Goal: Information Seeking & Learning: Learn about a topic

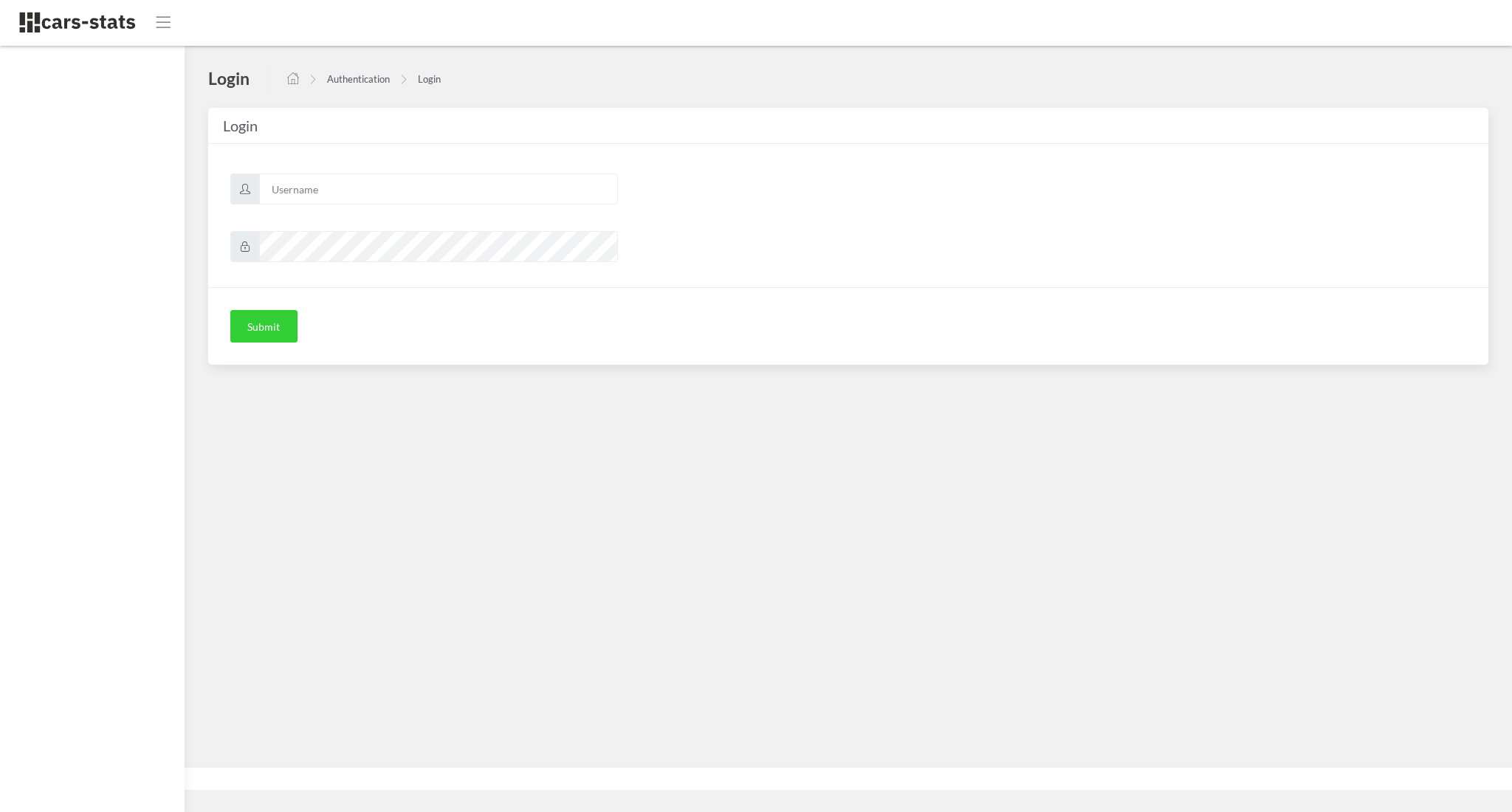
scroll to position [15, 15]
type input "awt"
click at [258, 319] on button "Submit" at bounding box center [263, 326] width 67 height 33
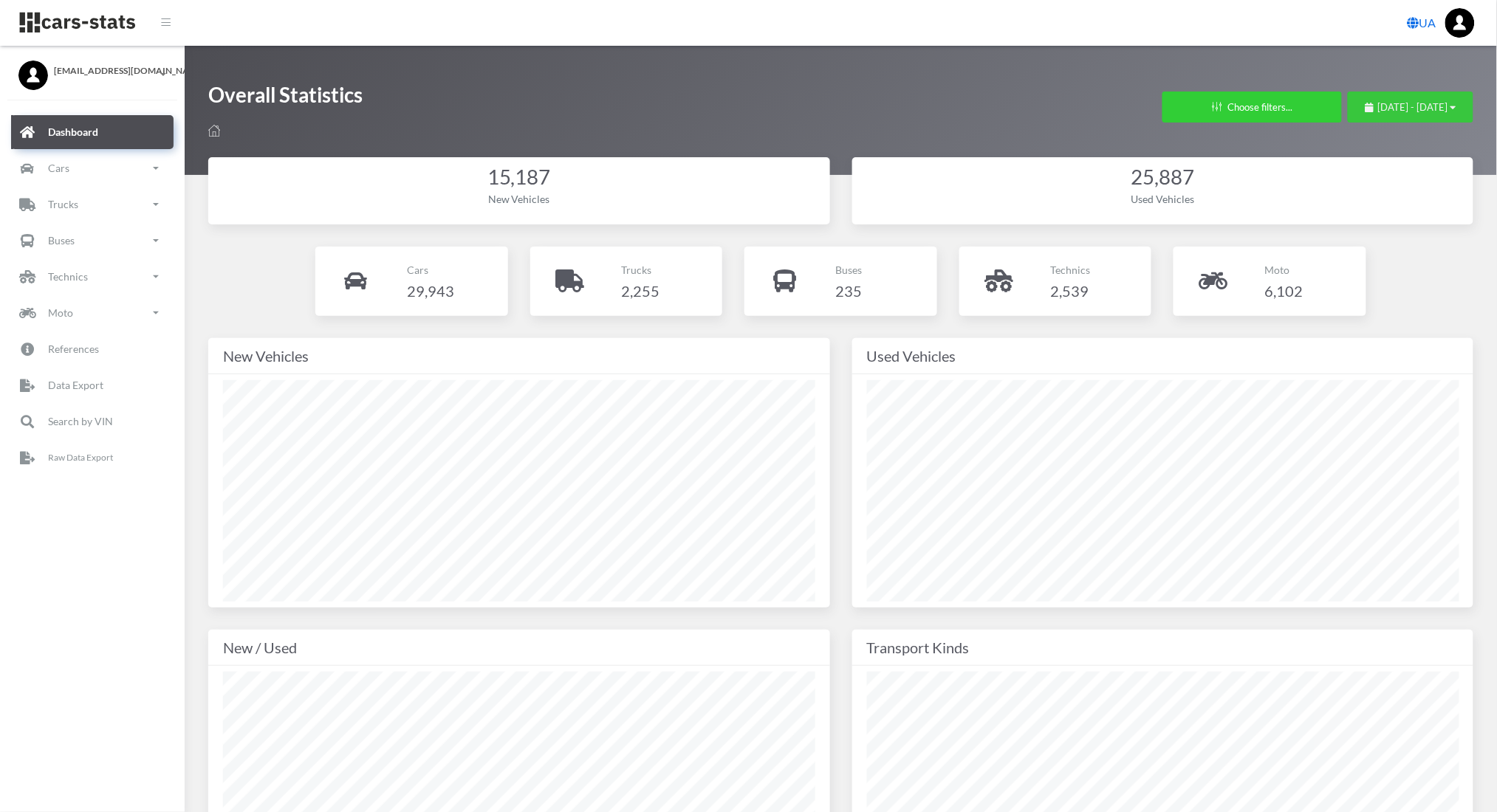
click at [1348, 94] on button "August 6, 2025 - September 5, 2025" at bounding box center [1410, 106] width 126 height 31
click at [1378, 106] on span "August 6, 2025 - September 5, 2025" at bounding box center [1412, 107] width 70 height 12
click at [1367, 205] on li "This Month" at bounding box center [1404, 200] width 103 height 23
click at [44, 180] on link "Cars" at bounding box center [92, 169] width 162 height 34
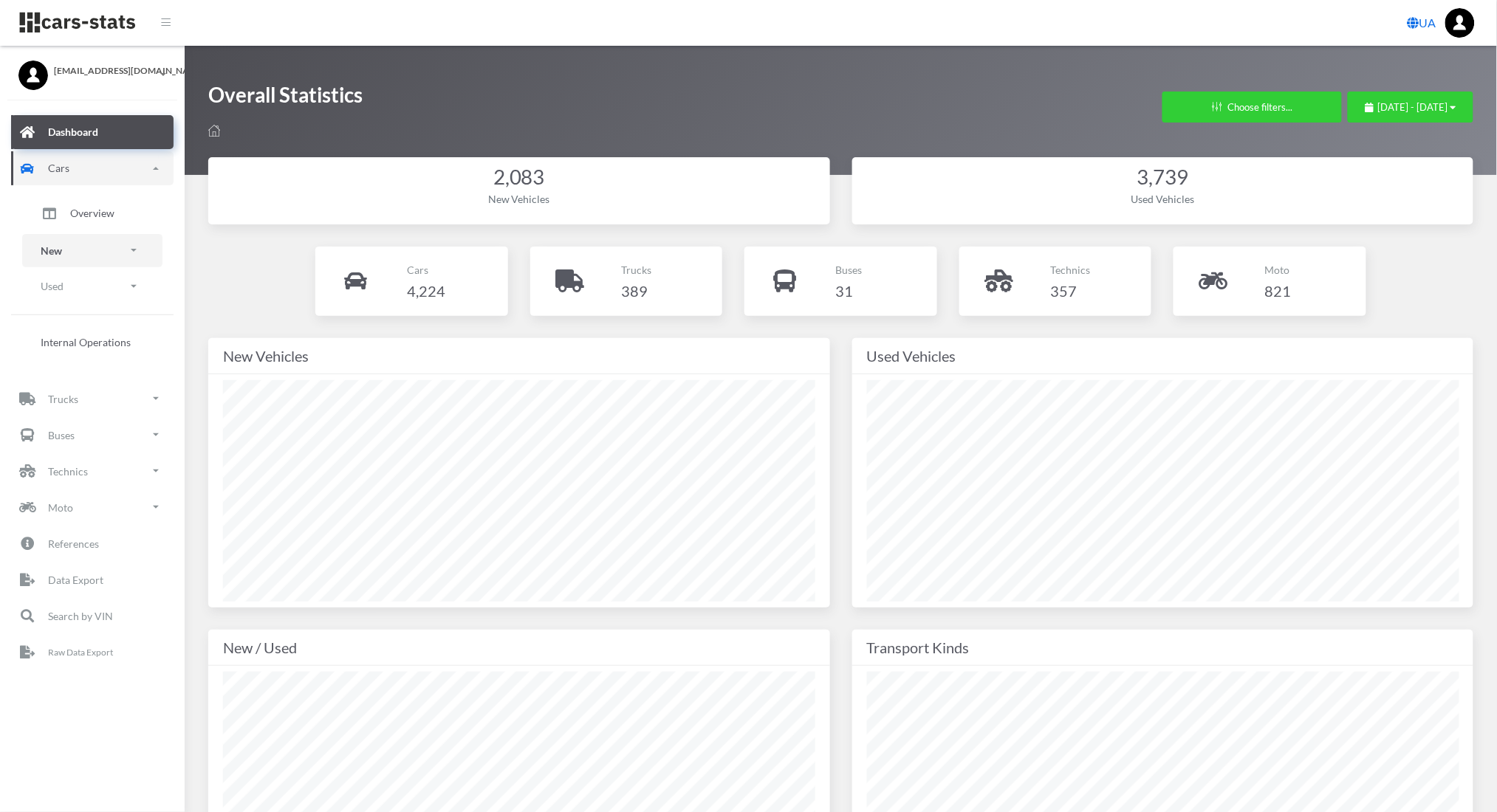
click at [73, 257] on link "New" at bounding box center [92, 250] width 141 height 34
click at [75, 287] on span "Brands" at bounding box center [86, 291] width 33 height 16
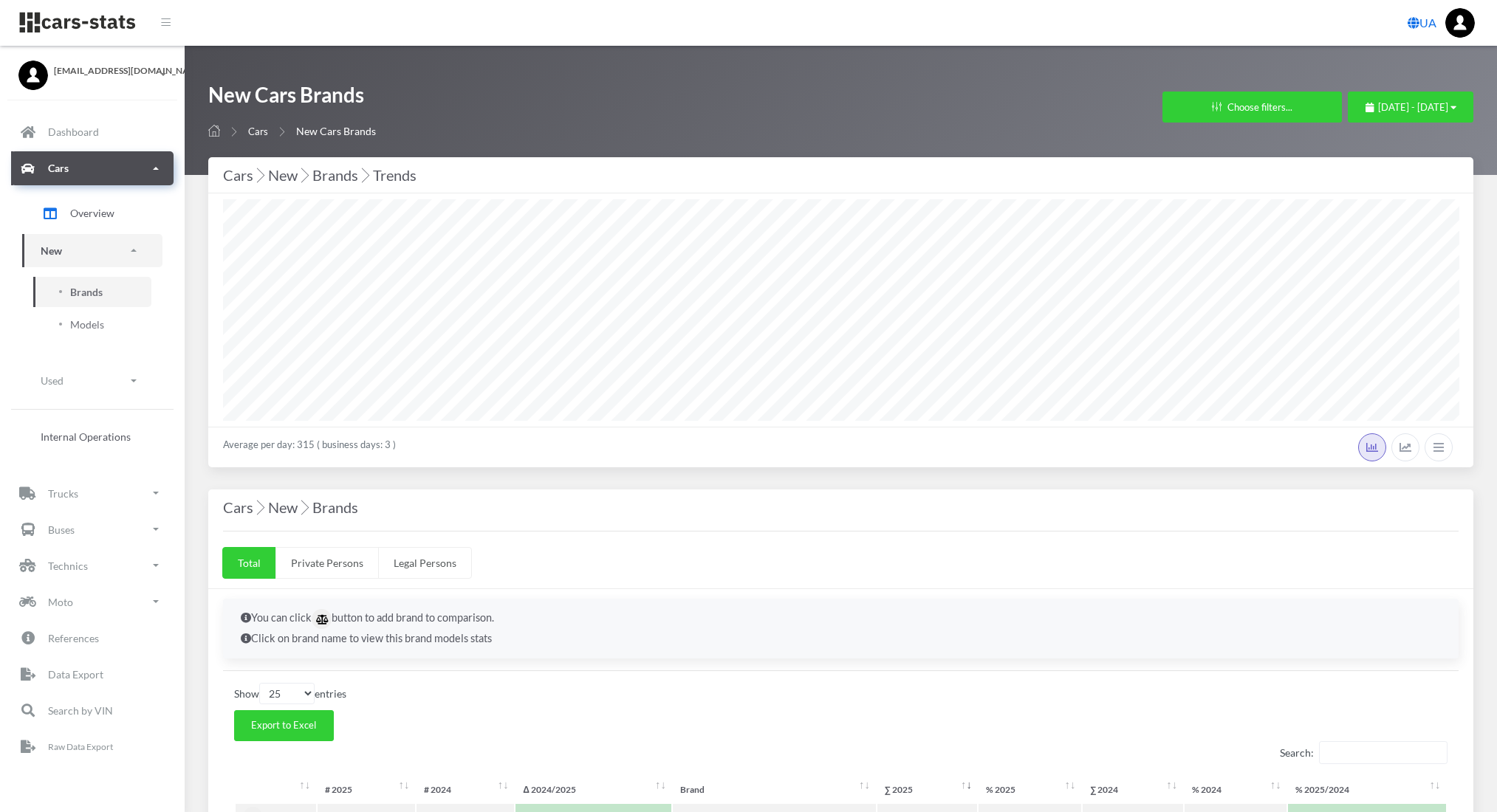
select select "25"
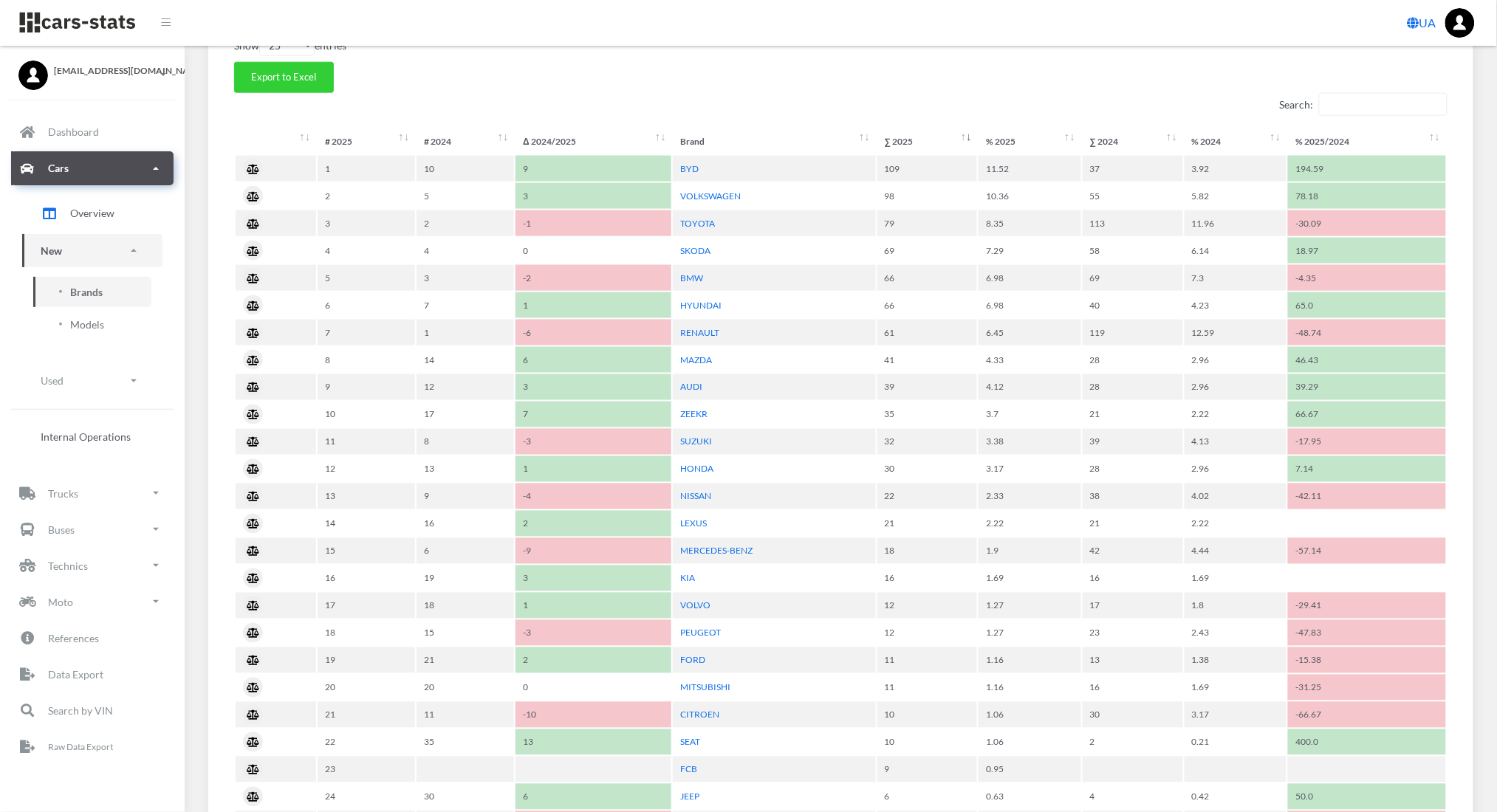
scroll to position [647, 0]
click at [684, 276] on link "BMW" at bounding box center [691, 278] width 23 height 11
click at [707, 547] on link "MERCEDES-BENZ" at bounding box center [716, 552] width 73 height 11
click at [693, 383] on link "AUDI" at bounding box center [691, 388] width 22 height 11
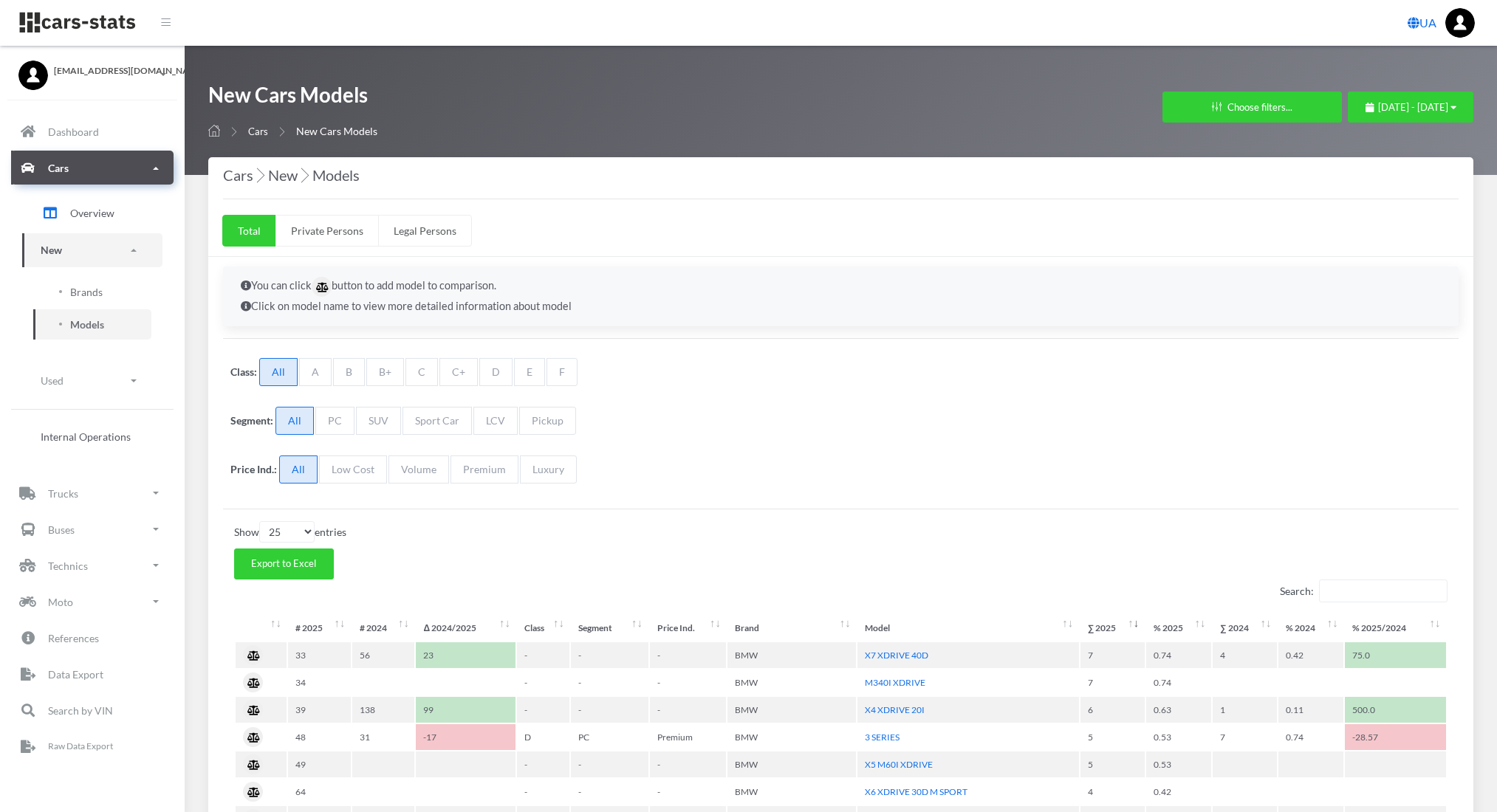
select select "25"
select select "BMW"
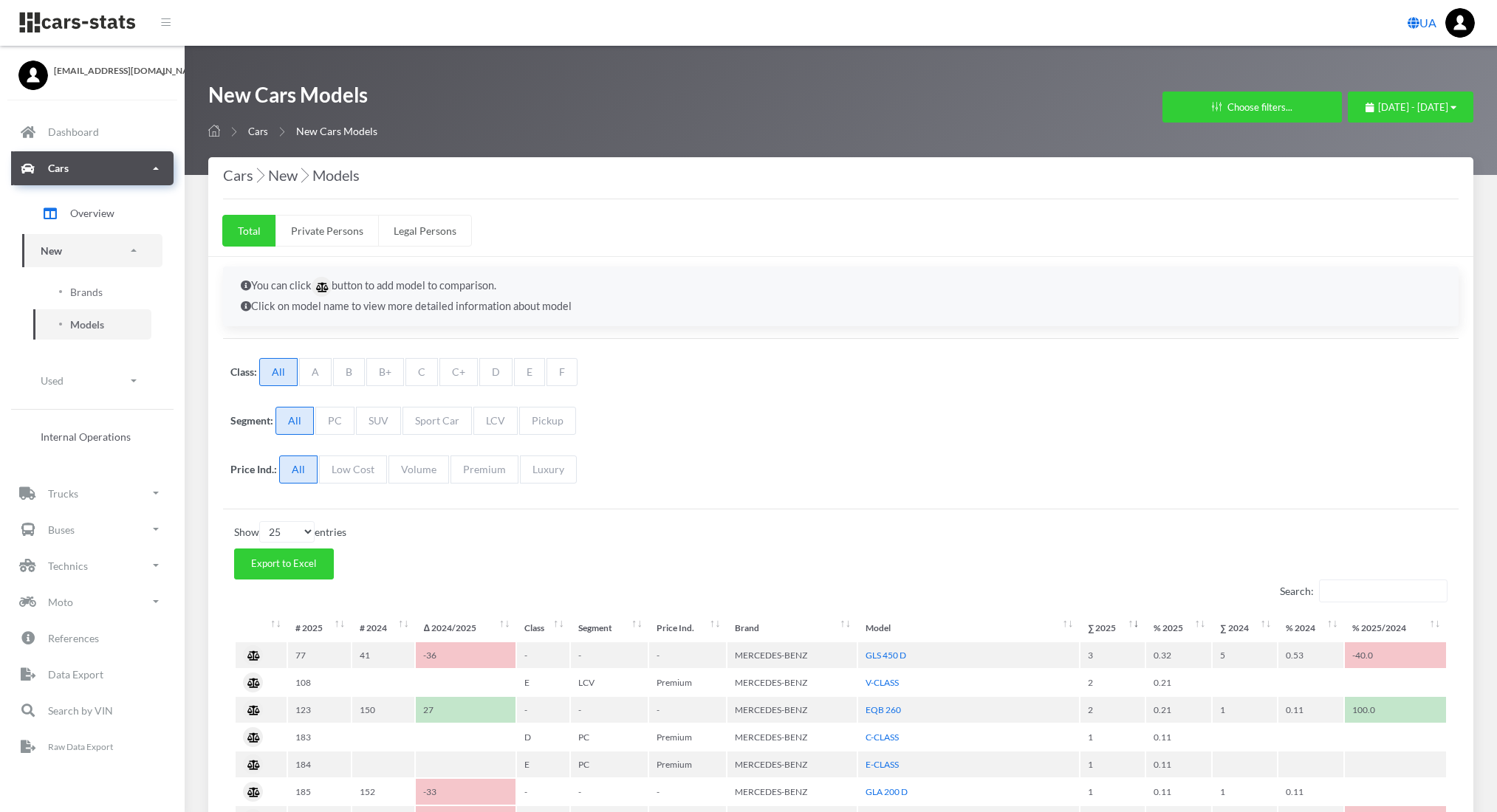
select select "25"
select select "MERCEDES-BENZ"
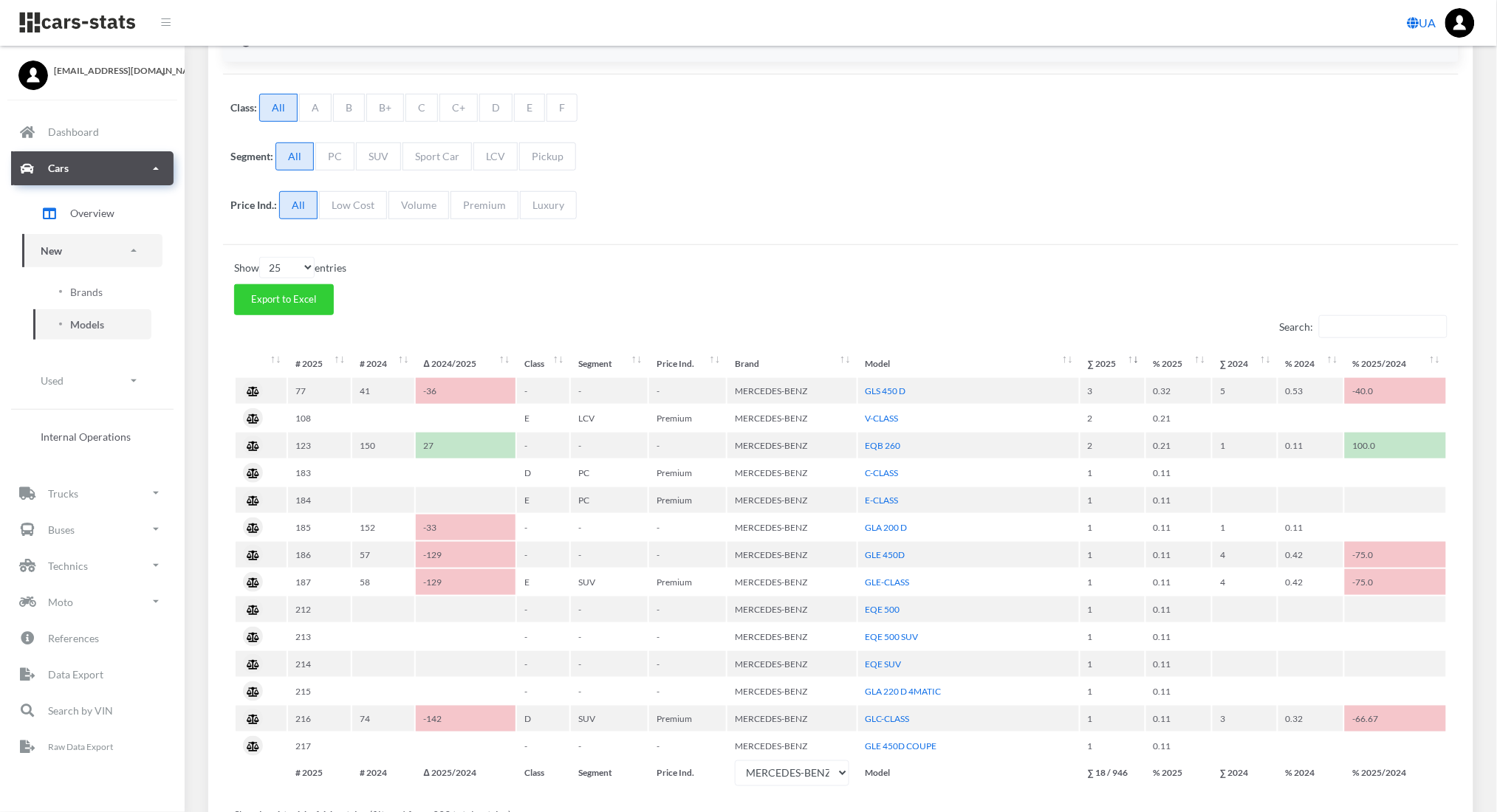
scroll to position [270, 0]
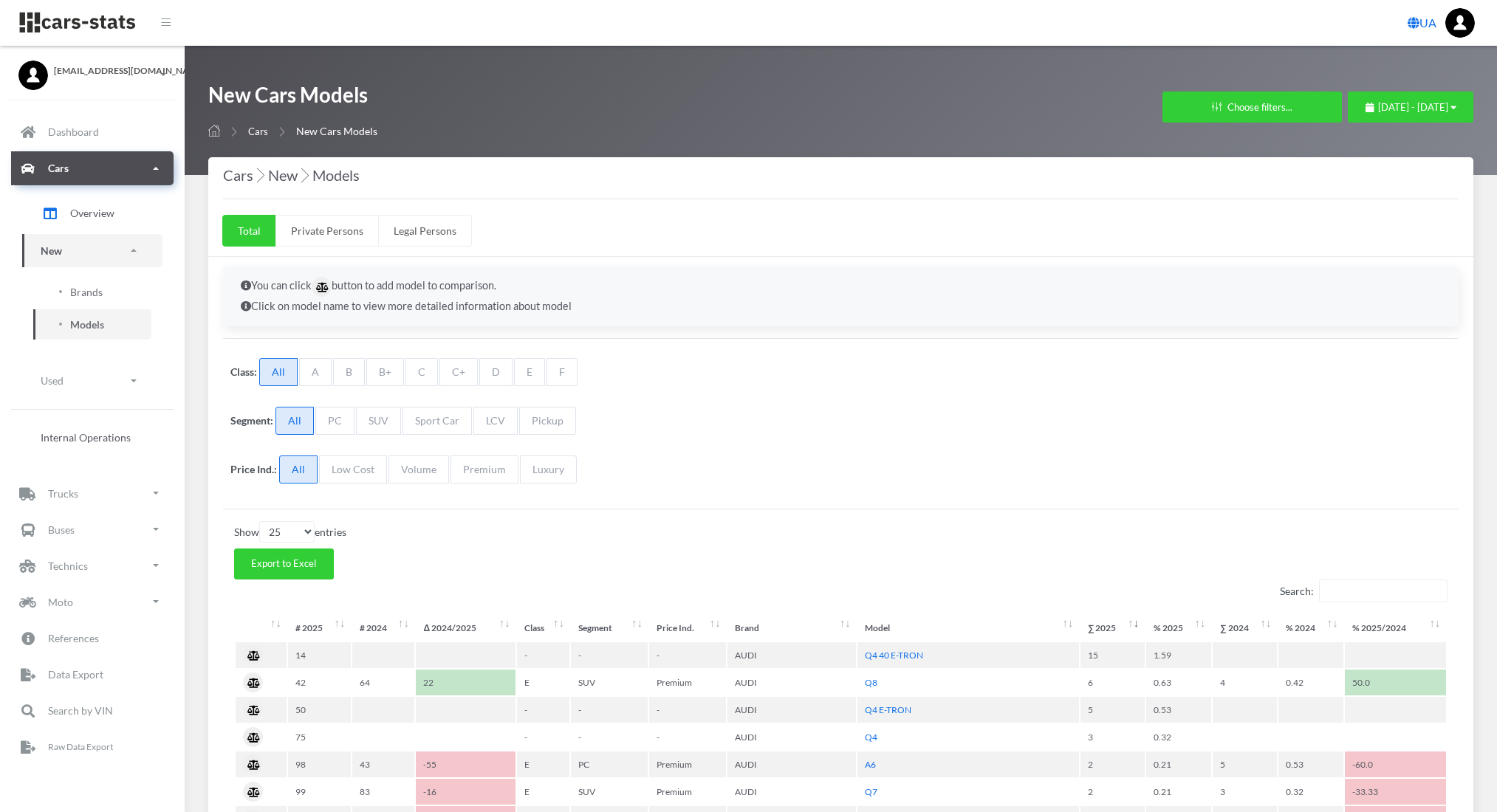
select select "25"
select select "AUDI"
